Goal: Task Accomplishment & Management: Manage account settings

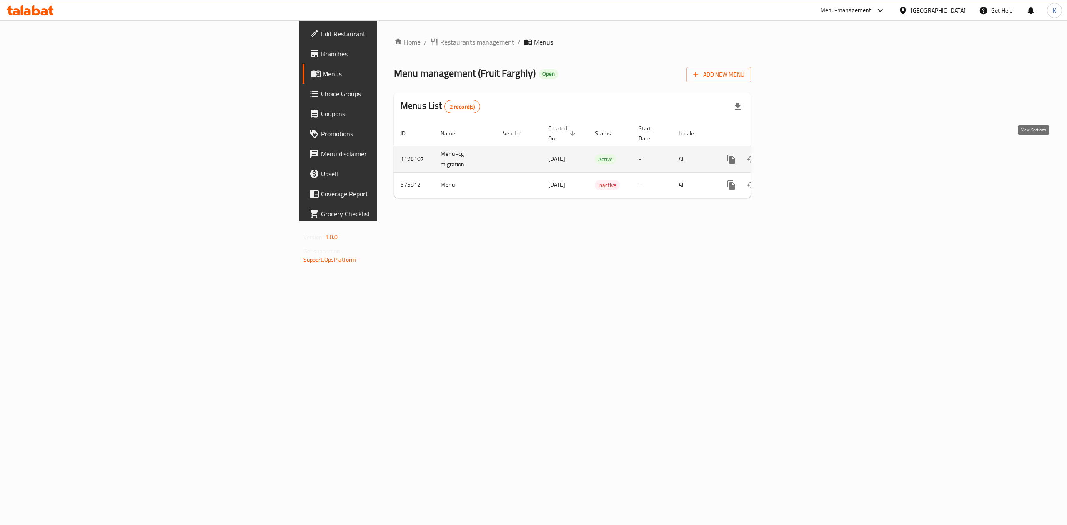
click at [795, 155] on icon "enhanced table" at bounding box center [792, 159] width 8 height 8
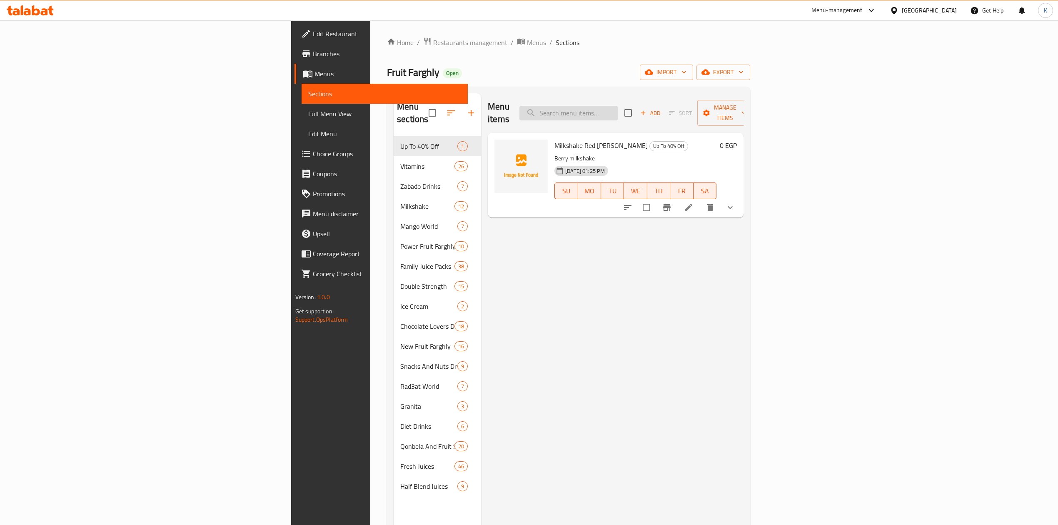
click at [618, 112] on input "search" at bounding box center [569, 113] width 98 height 15
paste input "Almonds Drinks"
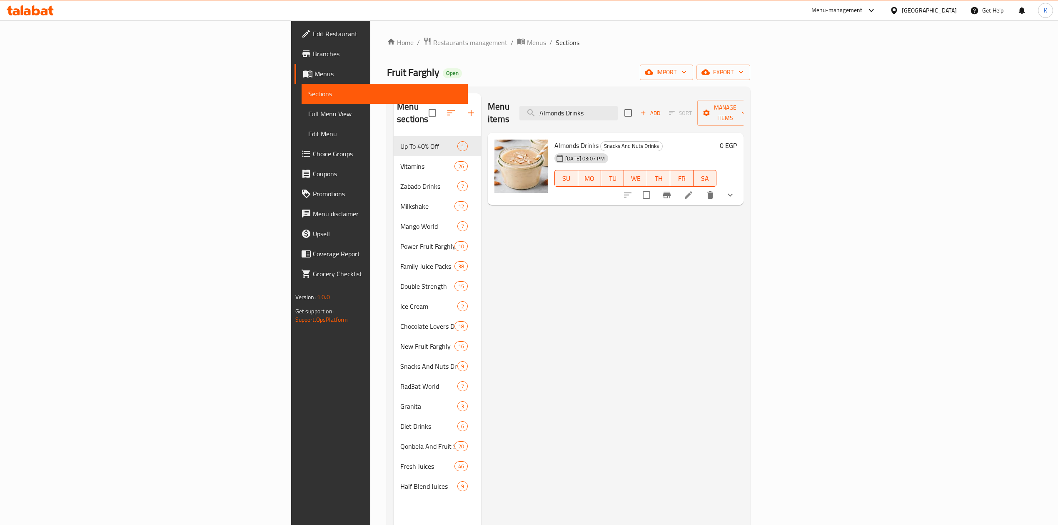
type input "Almonds Drinks"
click at [701, 188] on li at bounding box center [688, 195] width 23 height 15
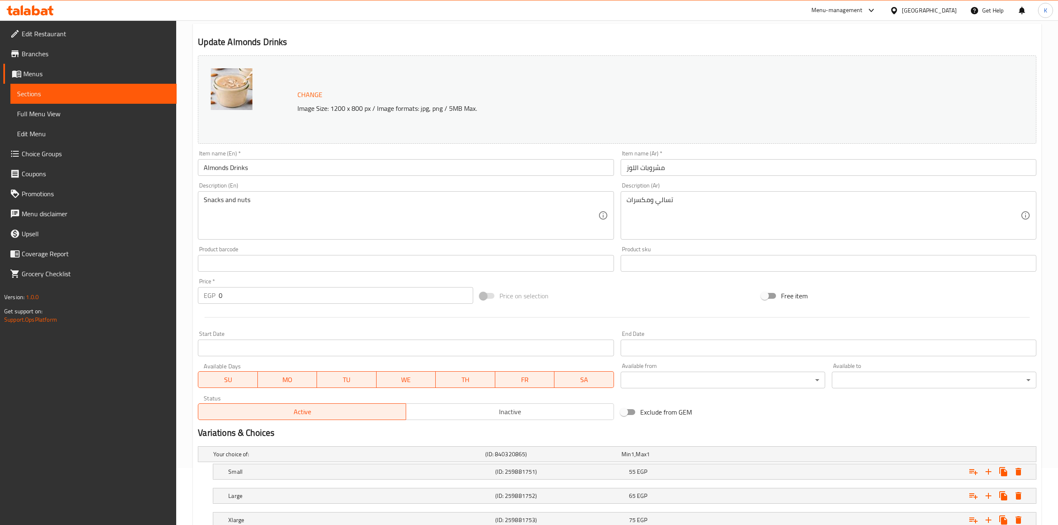
scroll to position [120, 0]
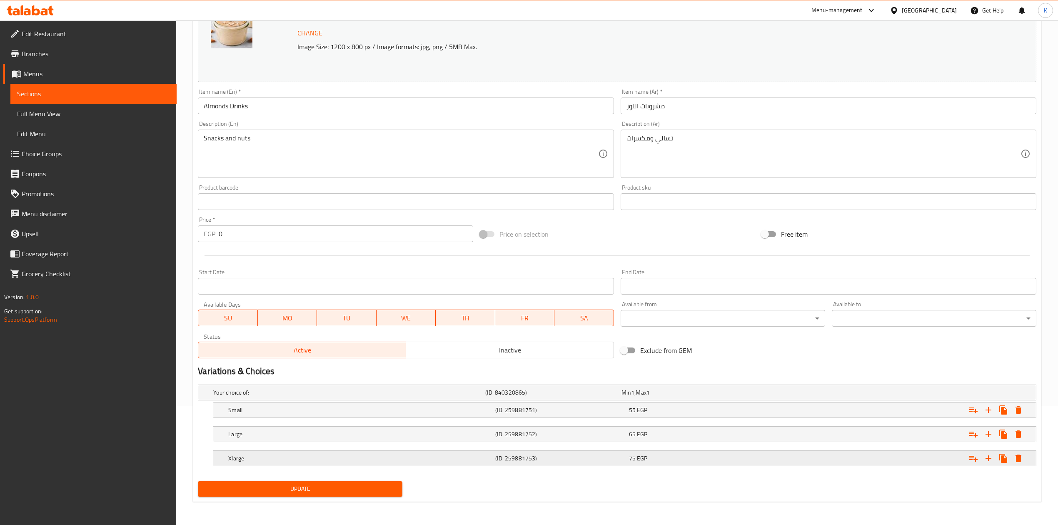
click at [422, 461] on h5 "Xlarge" at bounding box center [360, 458] width 264 height 8
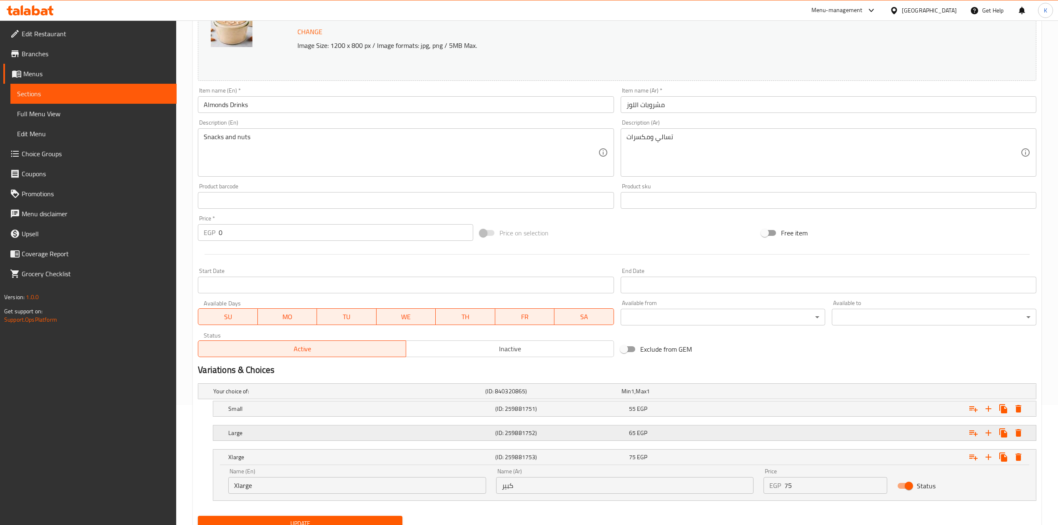
click at [430, 431] on h5 "Large" at bounding box center [360, 433] width 264 height 8
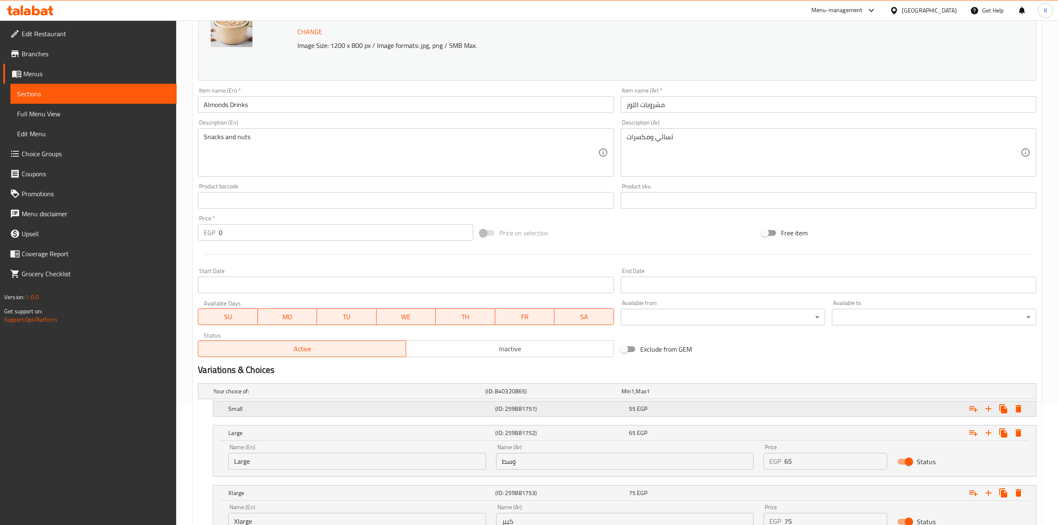
click at [432, 411] on h5 "Small" at bounding box center [360, 409] width 264 height 8
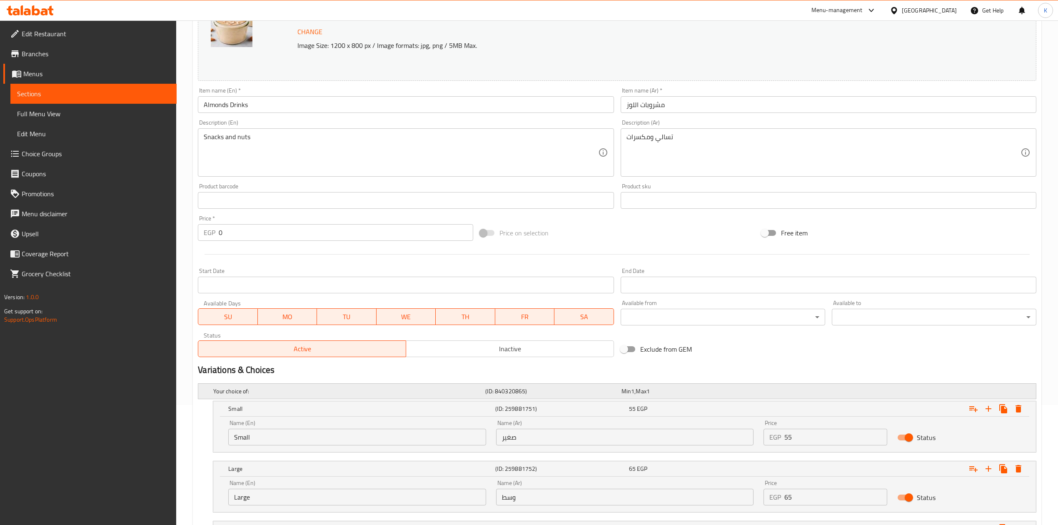
click at [434, 397] on div "Your choice of:" at bounding box center [348, 391] width 272 height 12
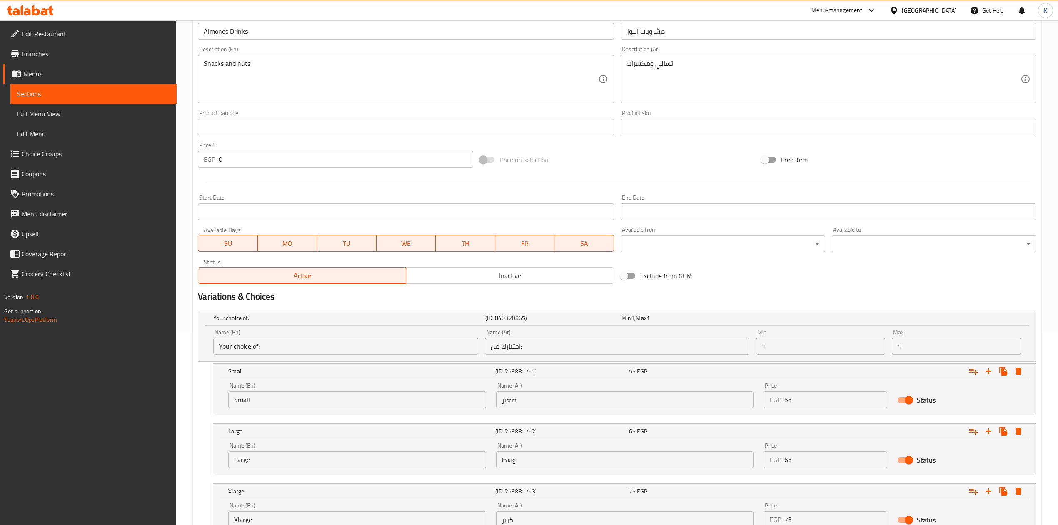
scroll to position [263, 0]
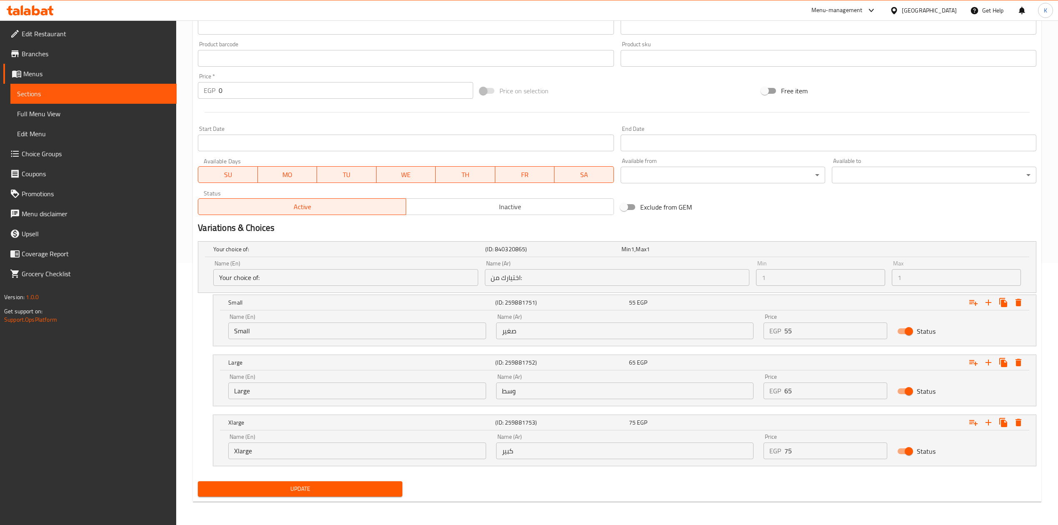
click at [250, 392] on input "Large" at bounding box center [357, 391] width 258 height 17
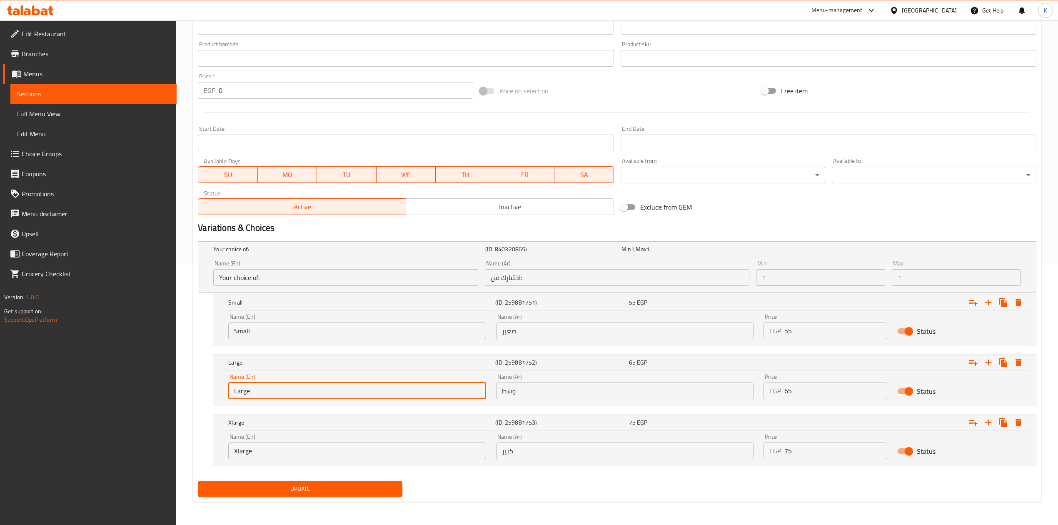
click at [250, 392] on input "Large" at bounding box center [357, 391] width 258 height 17
paste input "Medium"
type input "Medium"
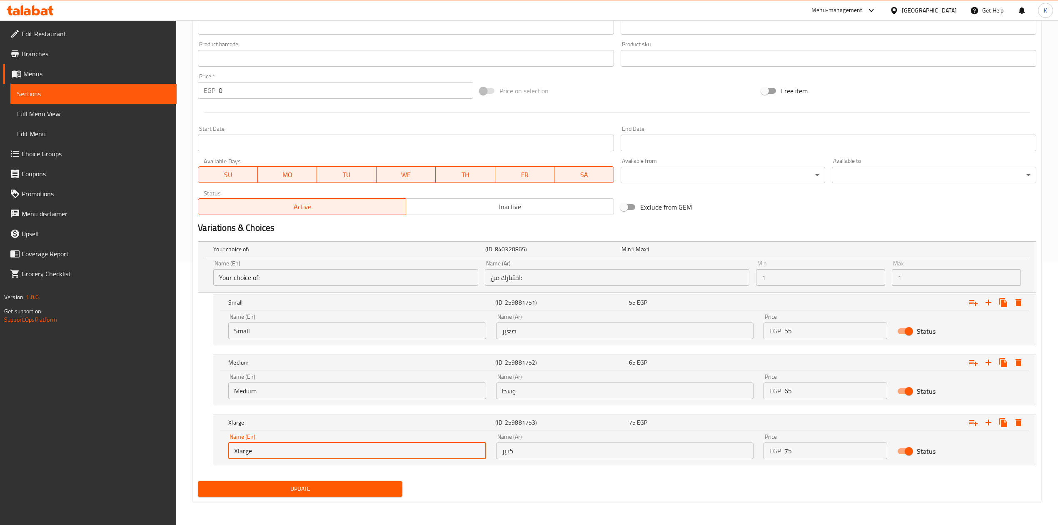
click at [239, 453] on input "Xlarge" at bounding box center [357, 451] width 258 height 17
paste input "L"
type input "Large"
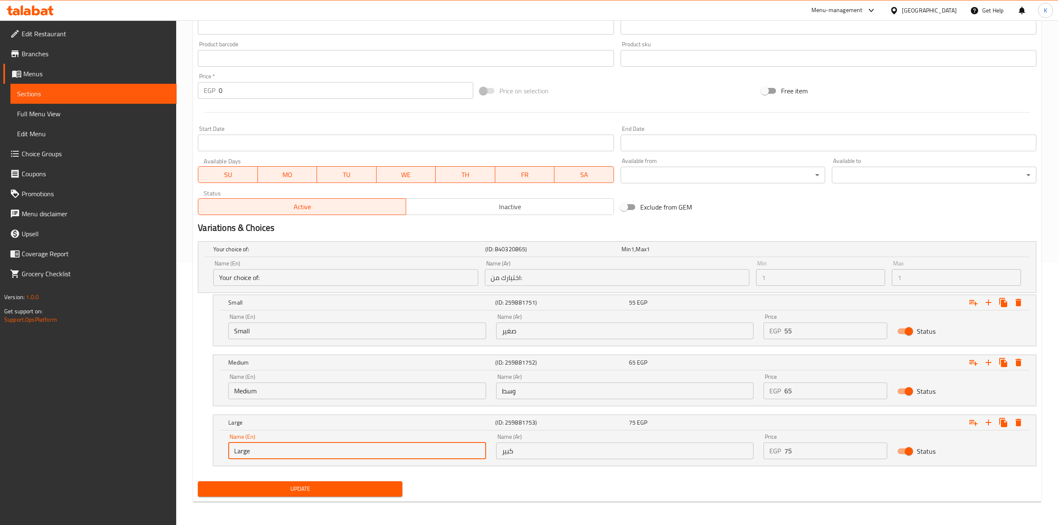
click at [303, 489] on span "Update" at bounding box center [300, 489] width 191 height 10
